Goal: Task Accomplishment & Management: Complete application form

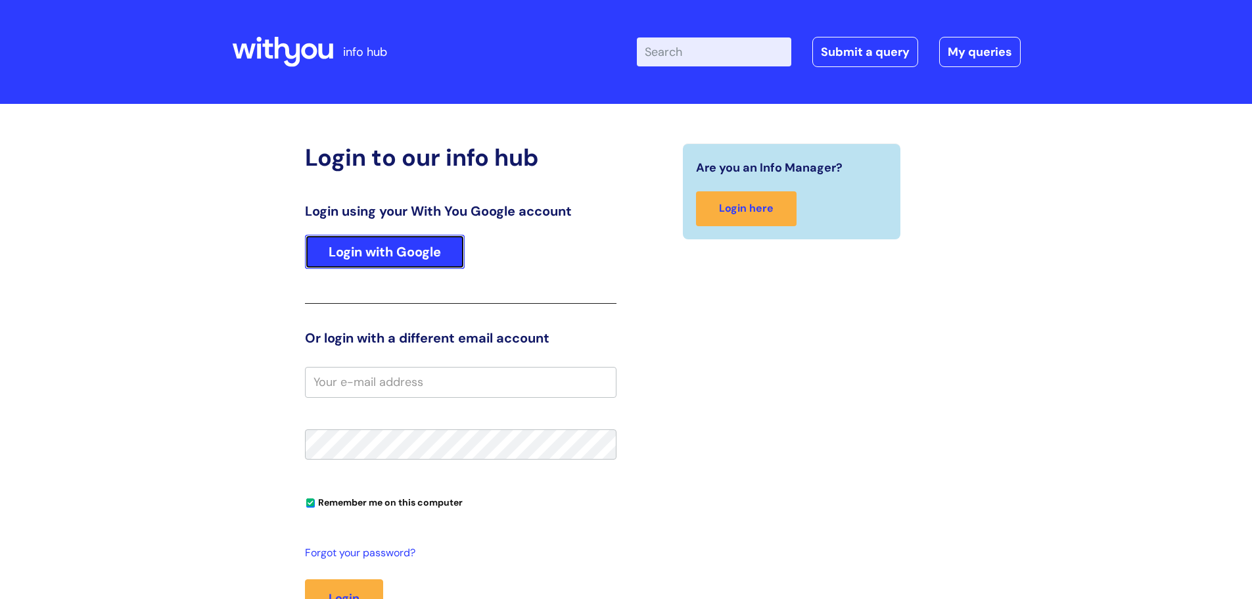
click at [427, 263] on link "Login with Google" at bounding box center [385, 252] width 160 height 34
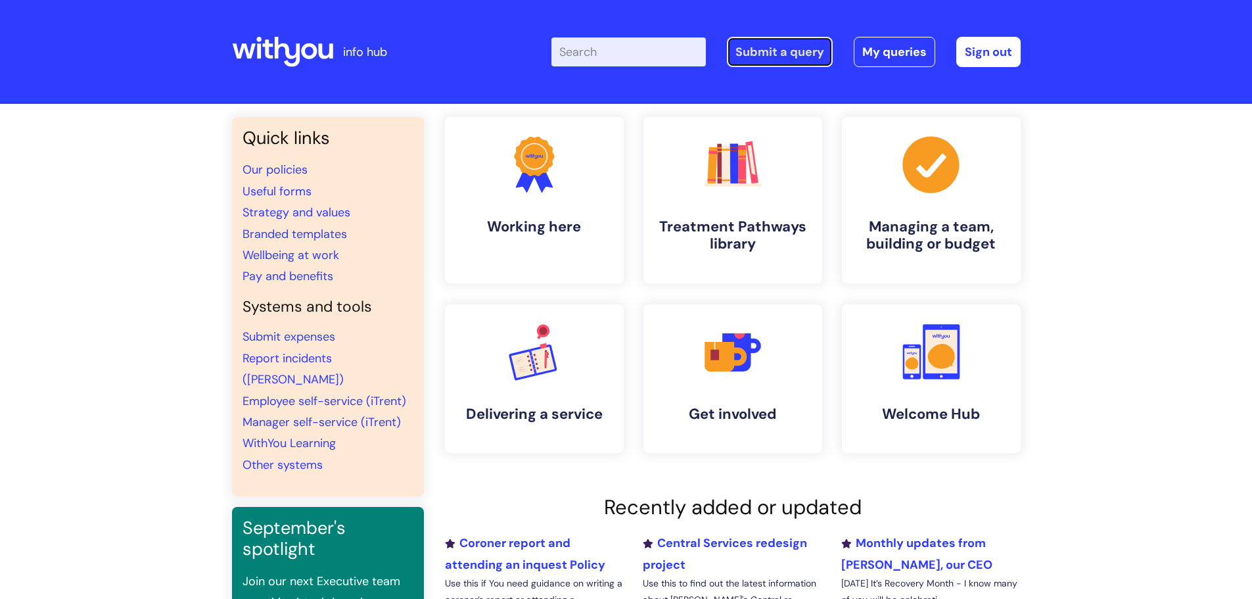
click at [784, 60] on link "Submit a query" at bounding box center [780, 52] width 106 height 30
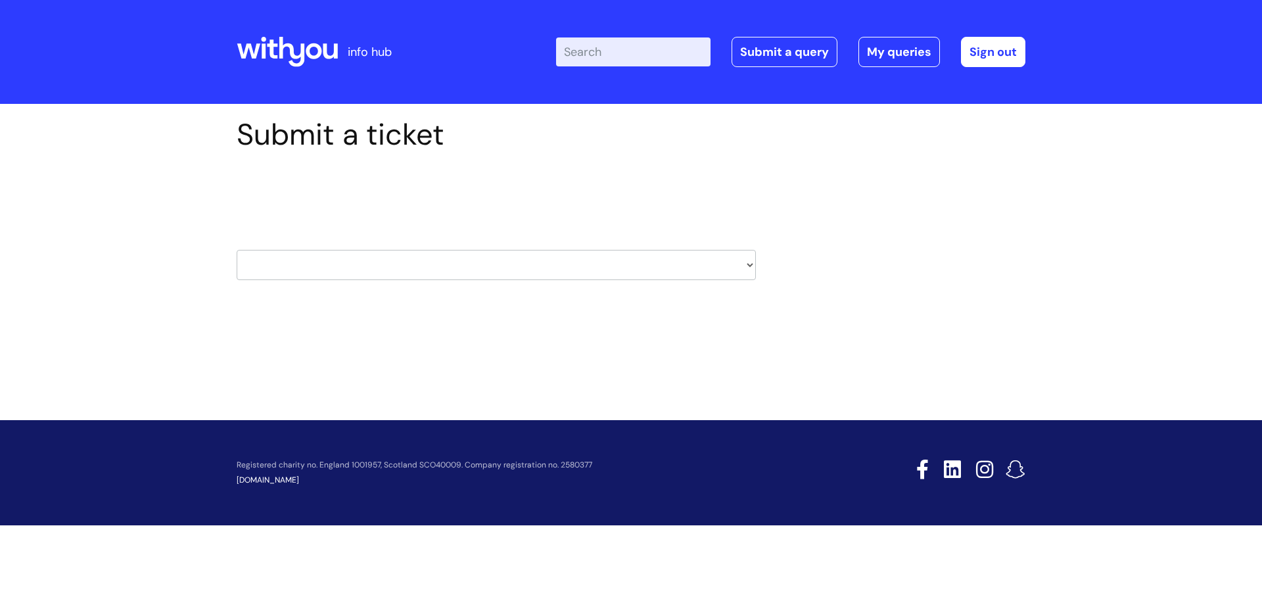
click at [502, 274] on select "HR / People IT and Support Clinical Drug Alerts Finance Accounts Data Support T…" at bounding box center [496, 265] width 519 height 30
select select "hr_/_people"
click at [237, 250] on select "HR / People IT and Support Clinical Drug Alerts Finance Accounts Data Support T…" at bounding box center [496, 265] width 519 height 30
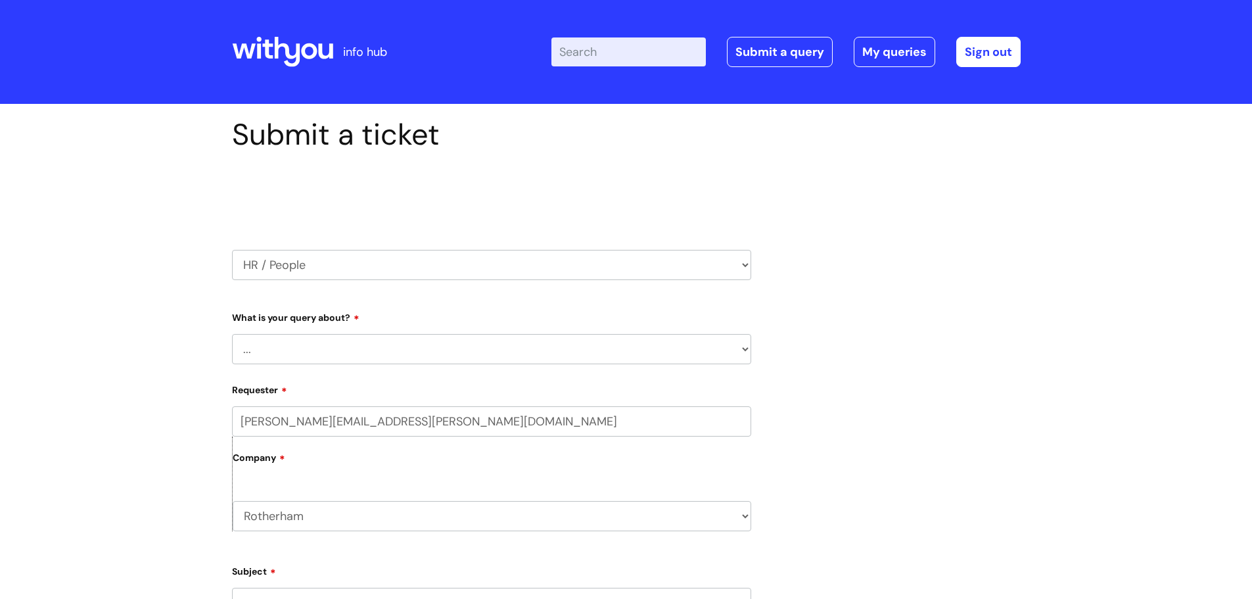
click at [444, 355] on select "... Absence Query Holiday Query Employee change request General HR Query iTrent…" at bounding box center [491, 349] width 519 height 30
select select "General HR Query"
click at [232, 334] on select "... Absence Query Holiday Query Employee change request General HR Query iTrent…" at bounding box center [491, 349] width 519 height 30
click at [387, 473] on label "Company" at bounding box center [492, 463] width 519 height 30
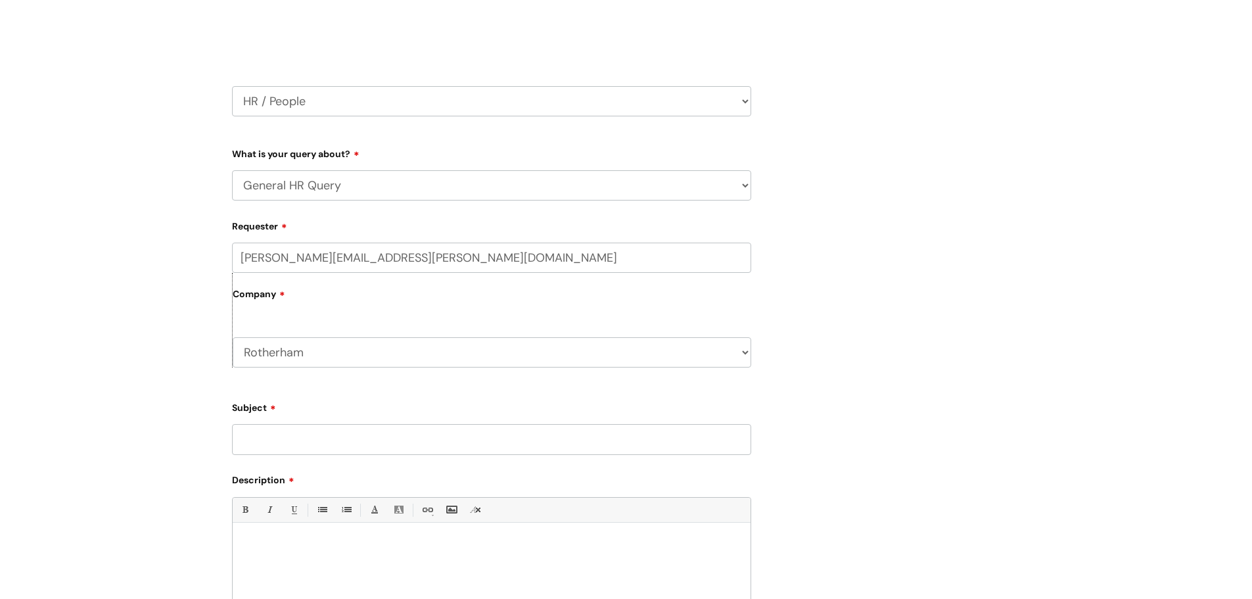
scroll to position [197, 0]
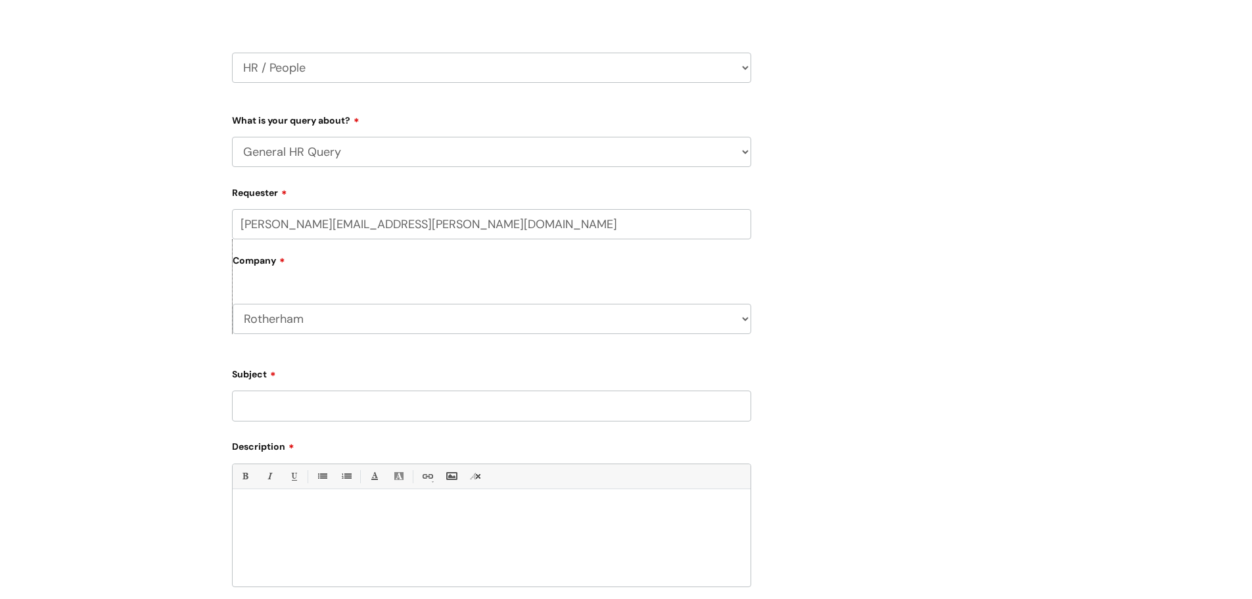
click at [304, 408] on input "Subject" at bounding box center [491, 406] width 519 height 30
type input "Sickness % for commissioner report"
click at [295, 511] on p at bounding box center [492, 512] width 498 height 12
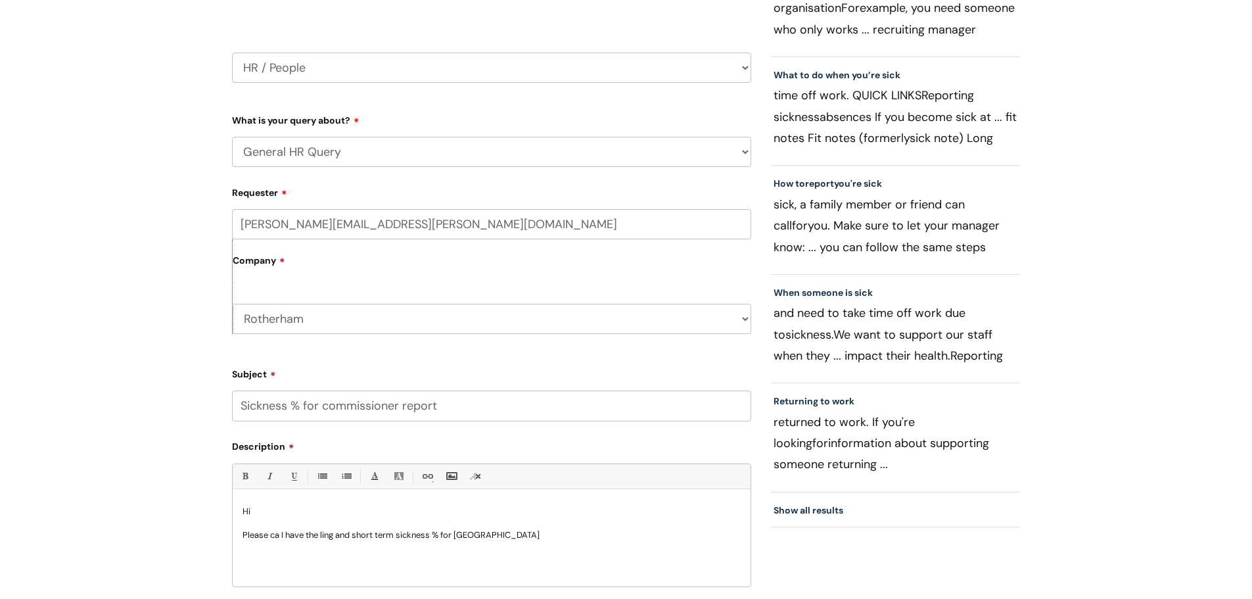
click at [278, 533] on p "Please ca I have the ling and short term sickness % for Rotherham" at bounding box center [492, 535] width 498 height 12
click at [521, 536] on p "Please can I have the long and short term sickness % for Rotherham" at bounding box center [492, 535] width 498 height 12
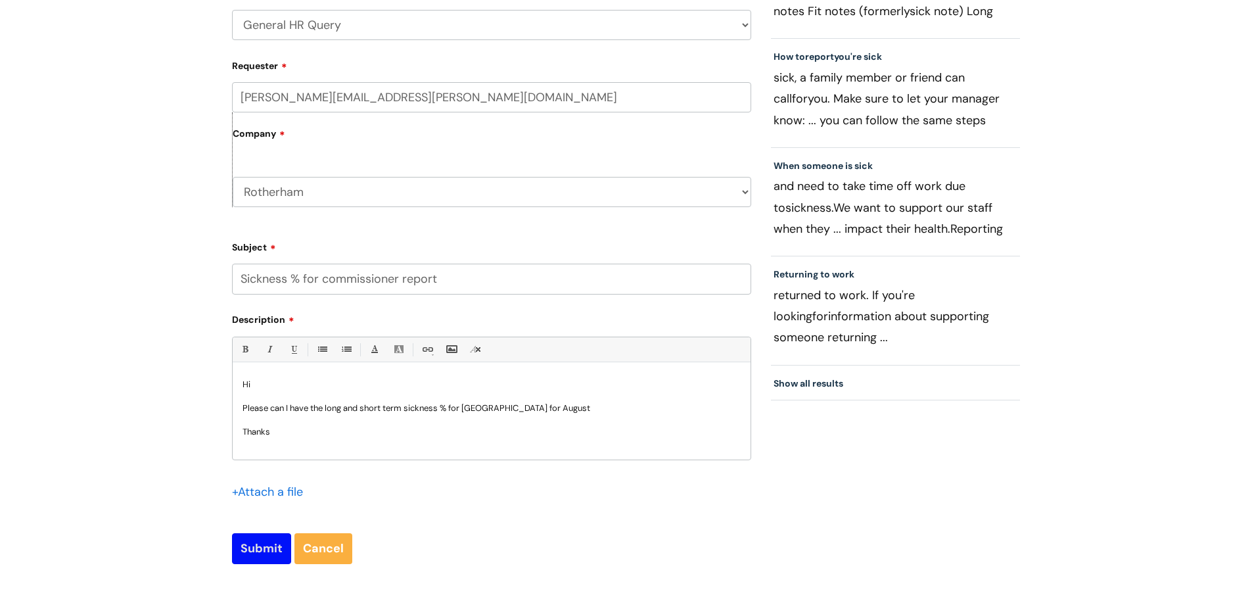
scroll to position [329, 0]
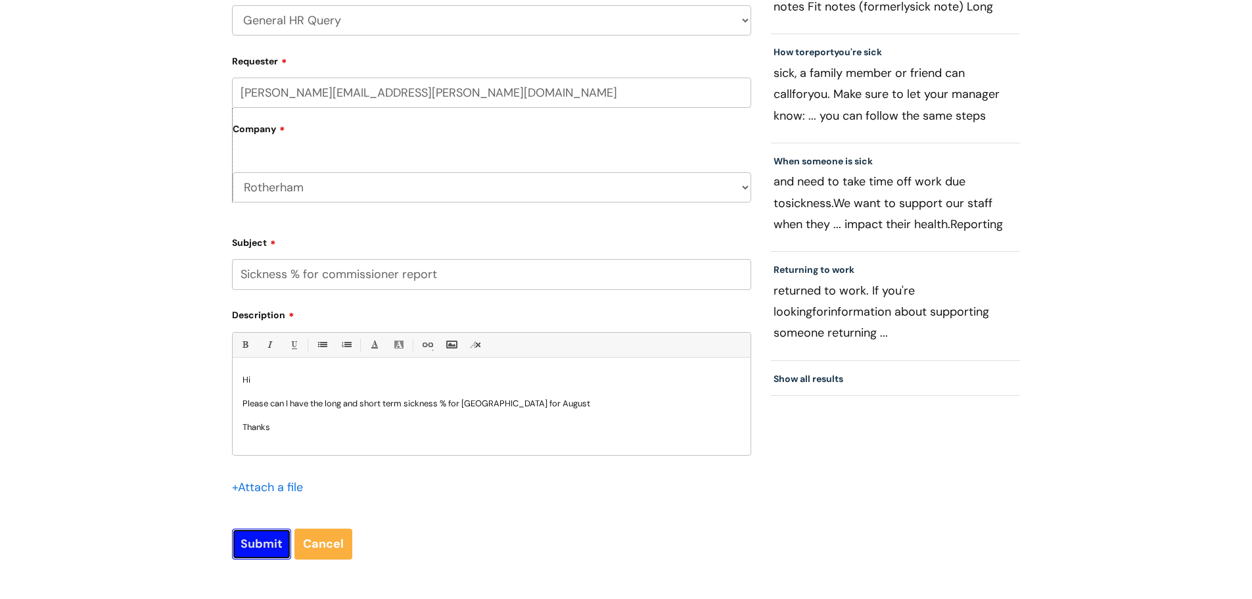
click at [262, 542] on input "Submit" at bounding box center [261, 544] width 59 height 30
type input "Please Wait..."
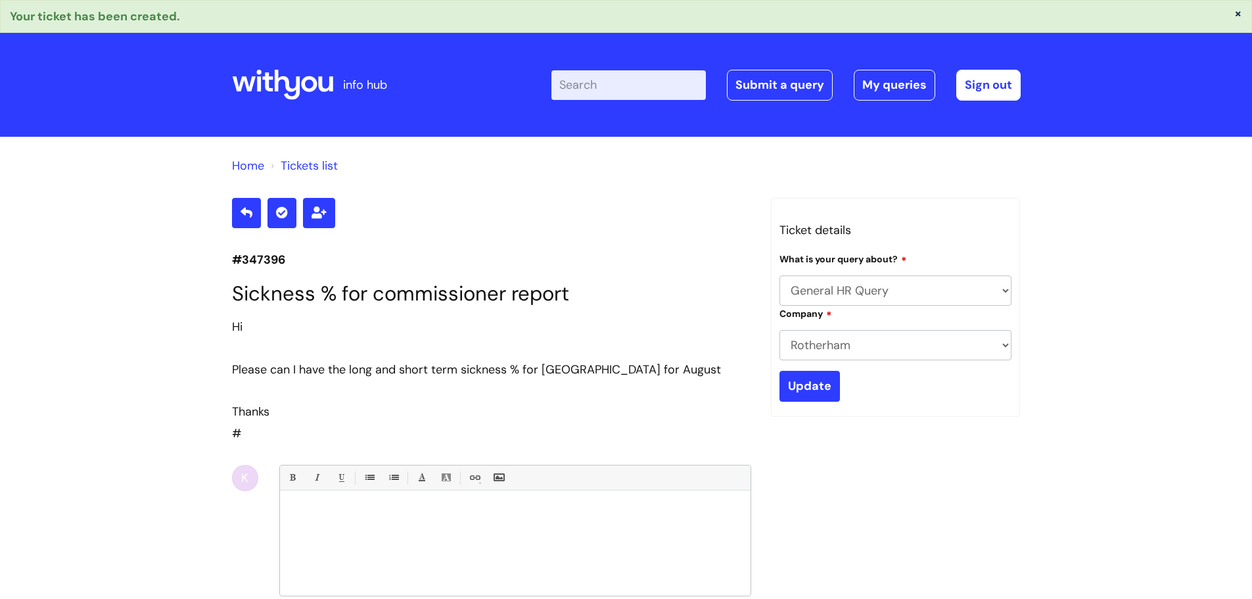
select select "General HR Query"
click at [769, 93] on link "Submit a query" at bounding box center [780, 85] width 106 height 30
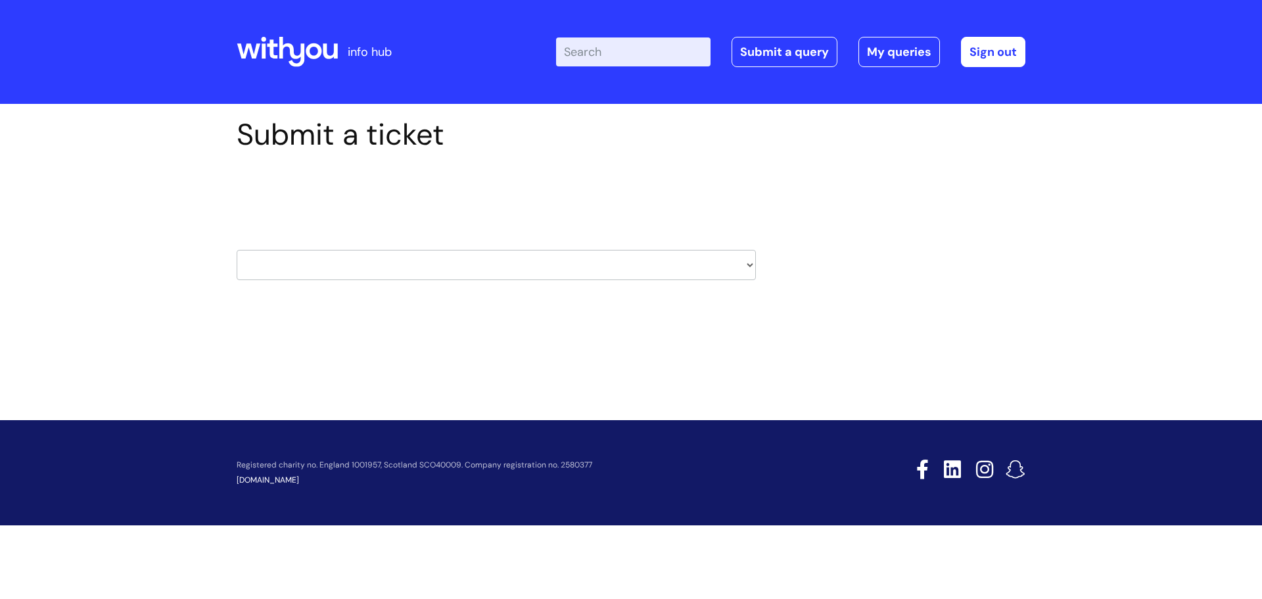
click at [742, 261] on select "HR / People IT and Support Clinical Drug Alerts Finance Accounts Data Support T…" at bounding box center [496, 265] width 519 height 30
select select "hr_/_people"
click at [237, 250] on select "HR / People IT and Support Clinical Drug Alerts Finance Accounts Data Support T…" at bounding box center [496, 265] width 519 height 30
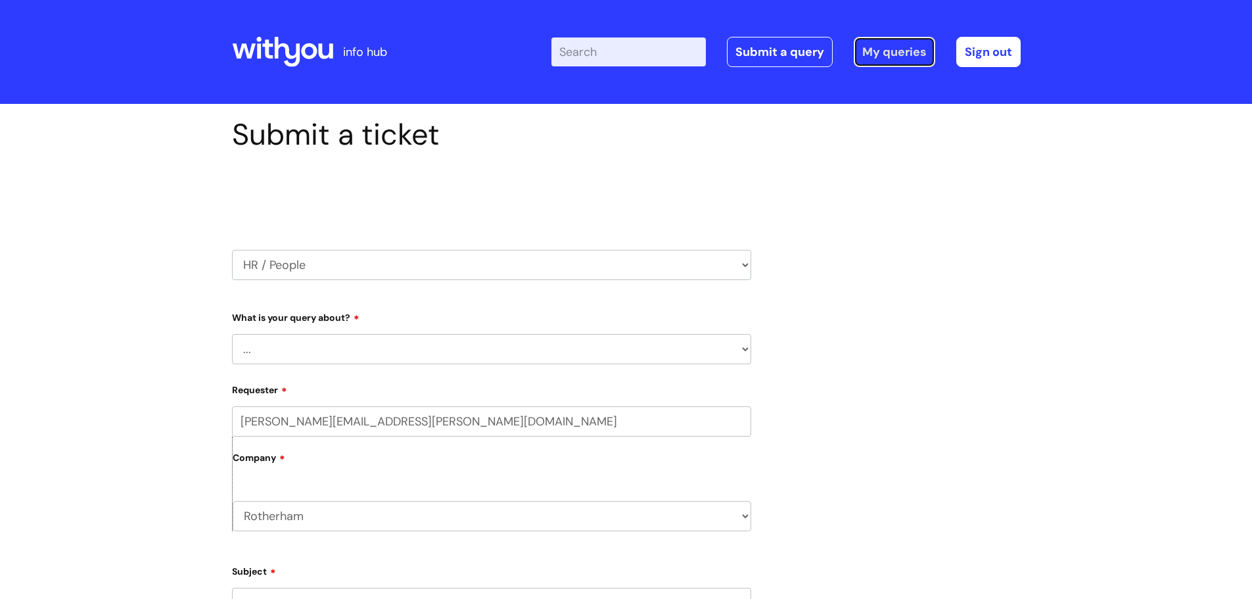
click at [886, 62] on link "My queries" at bounding box center [895, 52] width 82 height 30
